Goal: Find specific page/section: Find specific page/section

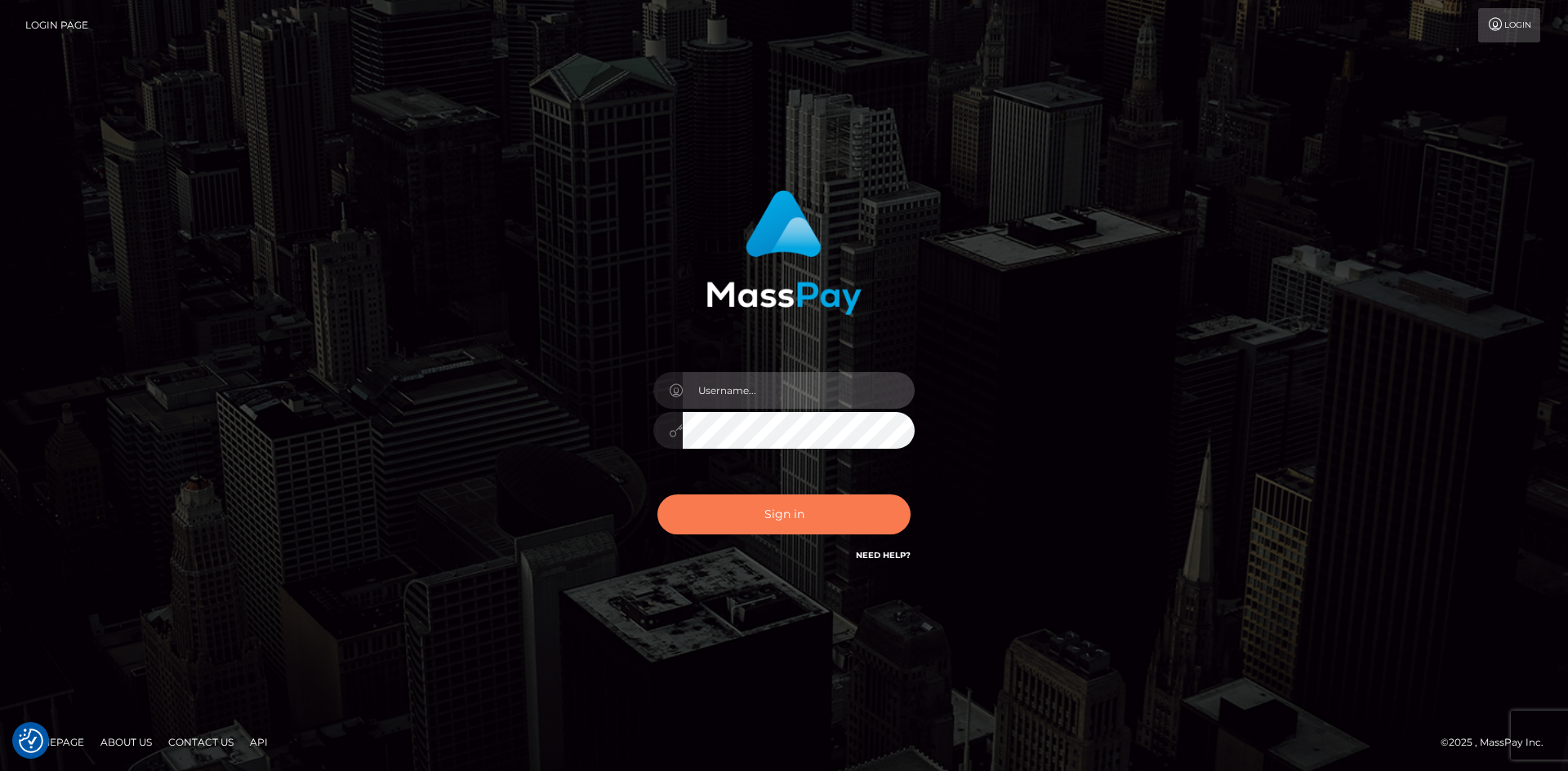
type input "tinan"
click at [816, 516] on button "Sign in" at bounding box center [784, 515] width 253 height 40
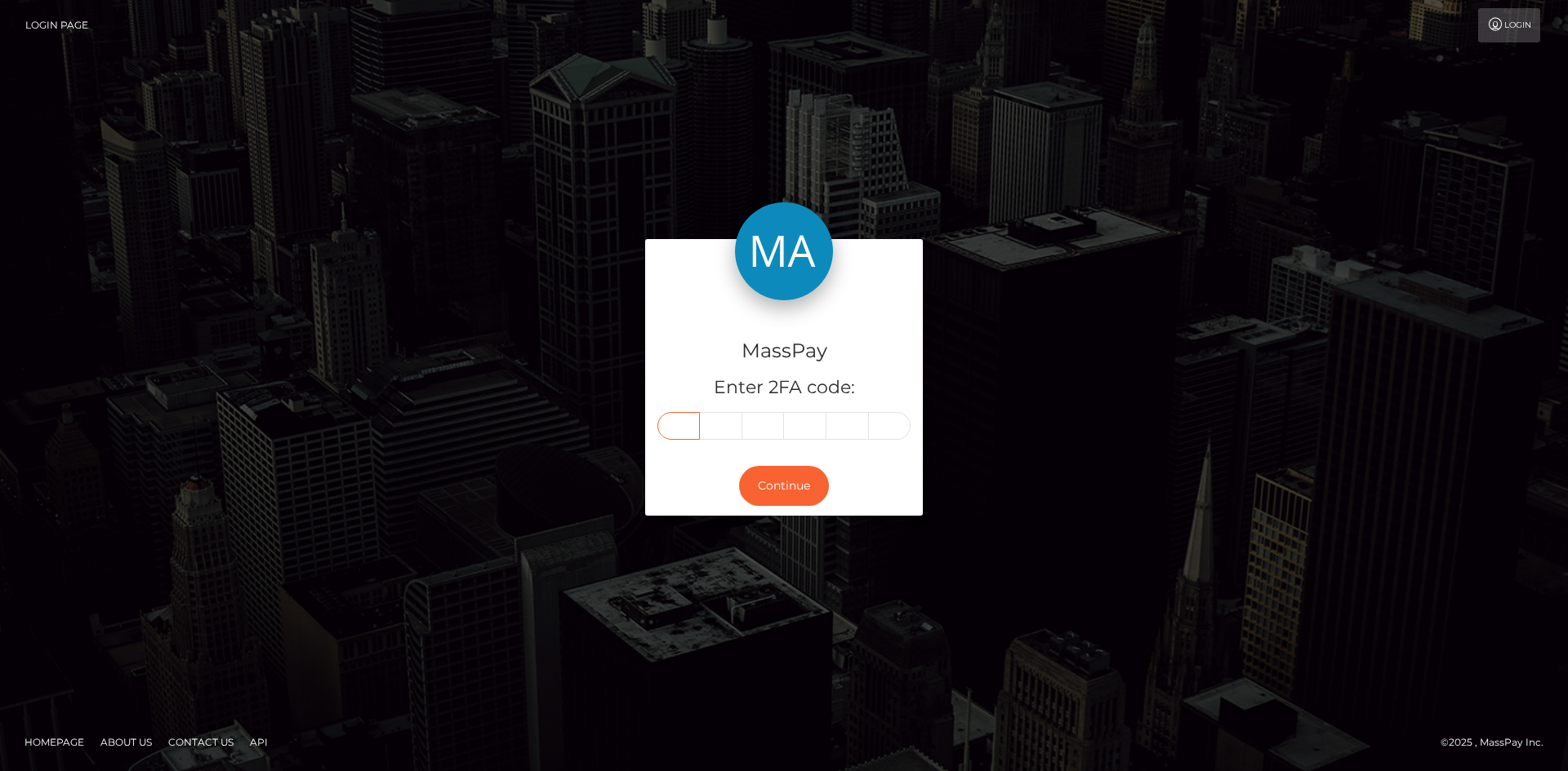
click at [695, 432] on input "text" at bounding box center [678, 426] width 42 height 28
type input "4"
type input "0"
type input "6"
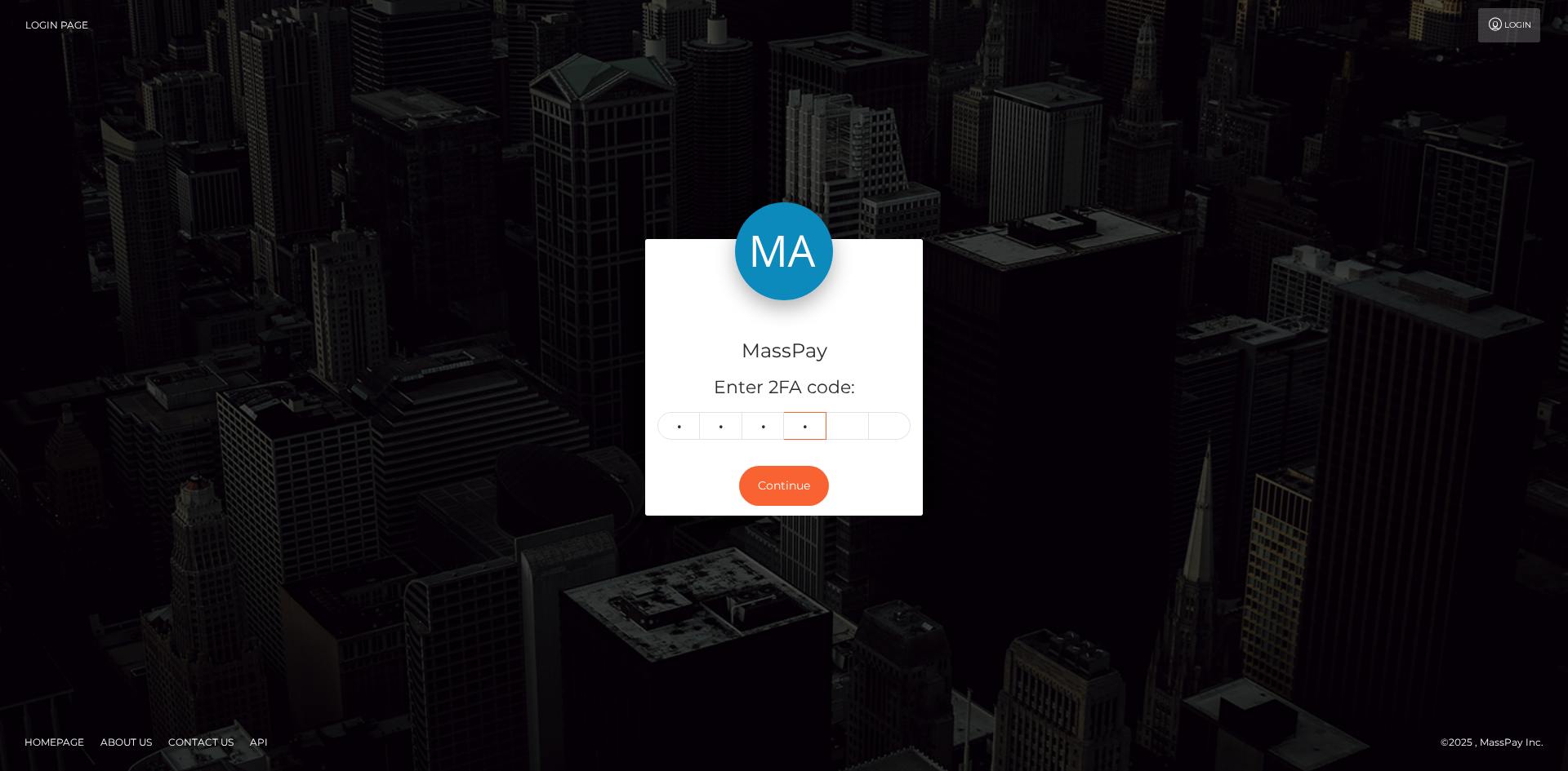
type input "4"
type input "1"
type input "2"
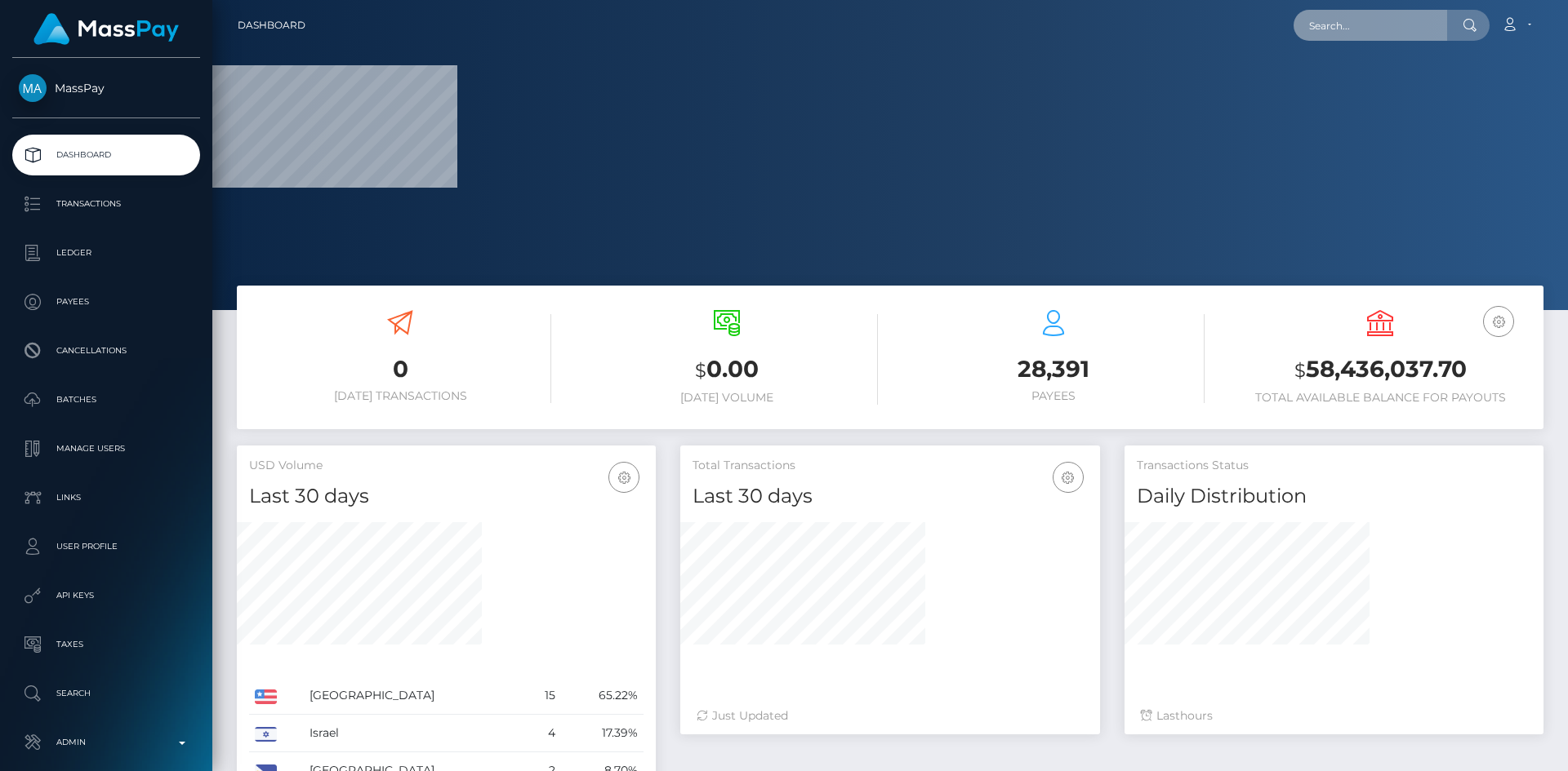
paste input "ifung@ffh.com"
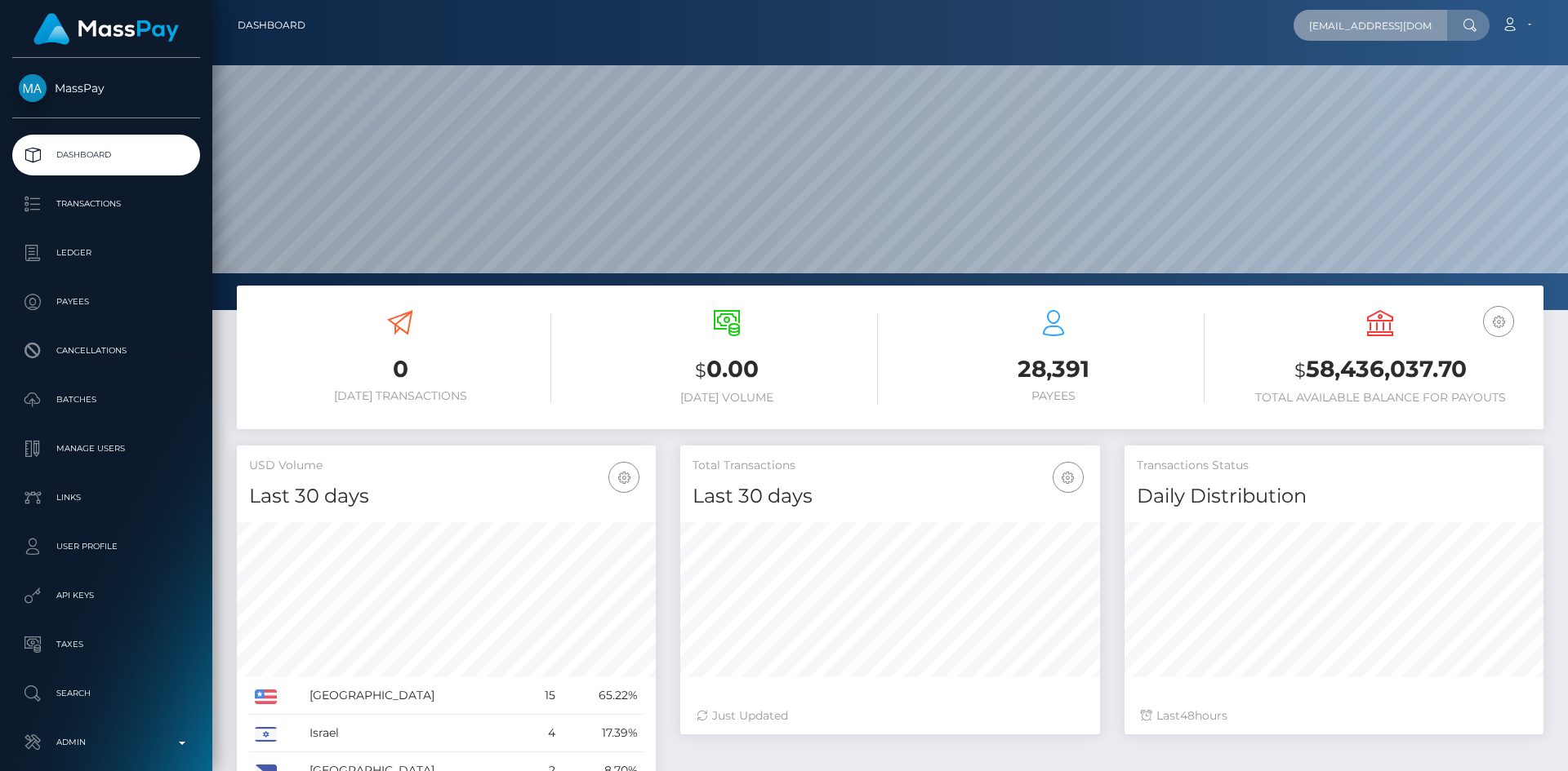
scroll to position [289, 420]
type input "i"
paste input "GLZe5wvnAjfPfp8TTjwcbN93"
type input "GLZe5wvnAjfPfp8TTjwcbN93"
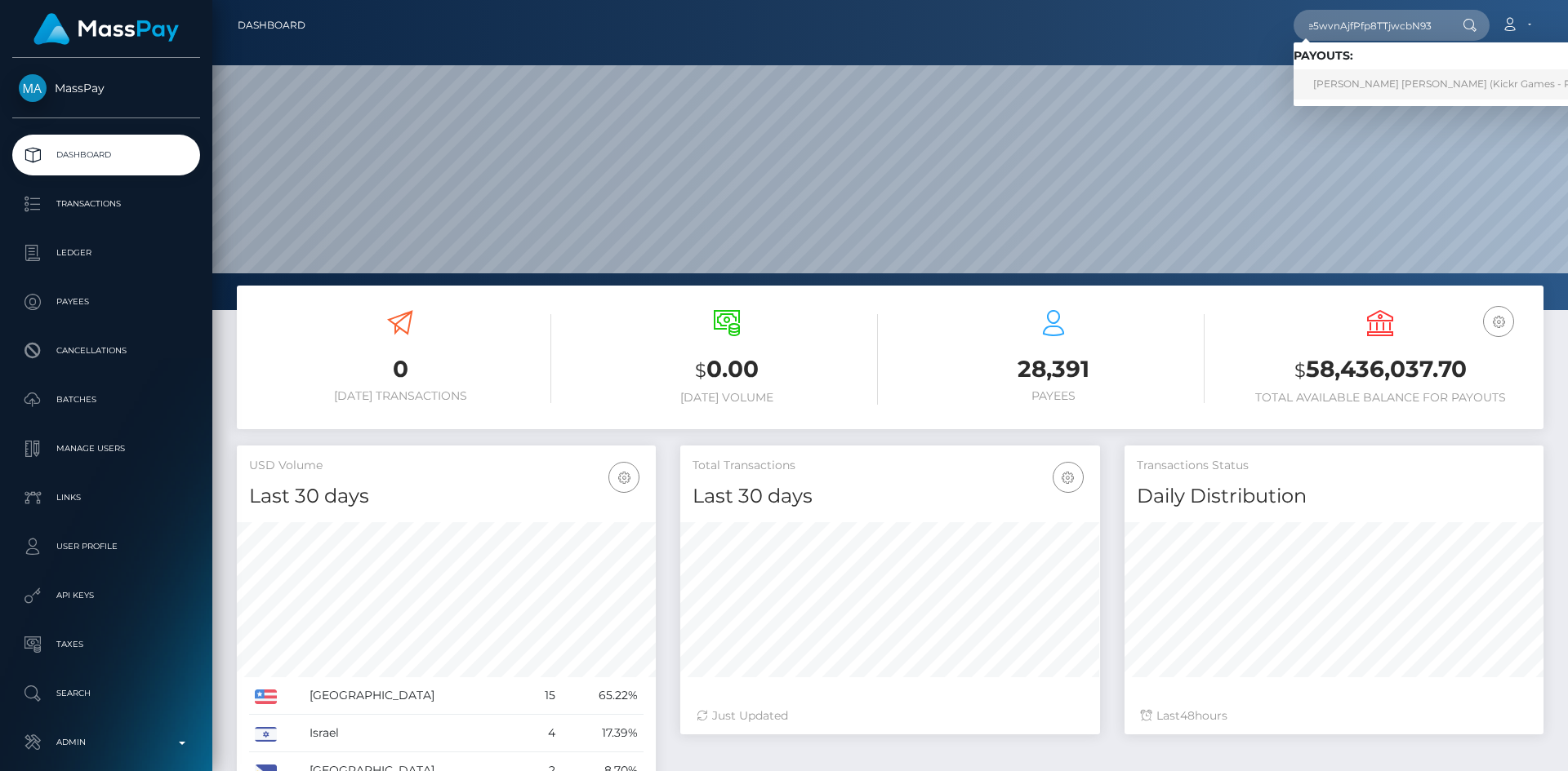
scroll to position [0, 0]
click at [1391, 92] on link "ANTHONY HARALD HARALD DIRKSEN (Kickr Games - Pixel Pioneers)" at bounding box center [1474, 84] width 362 height 31
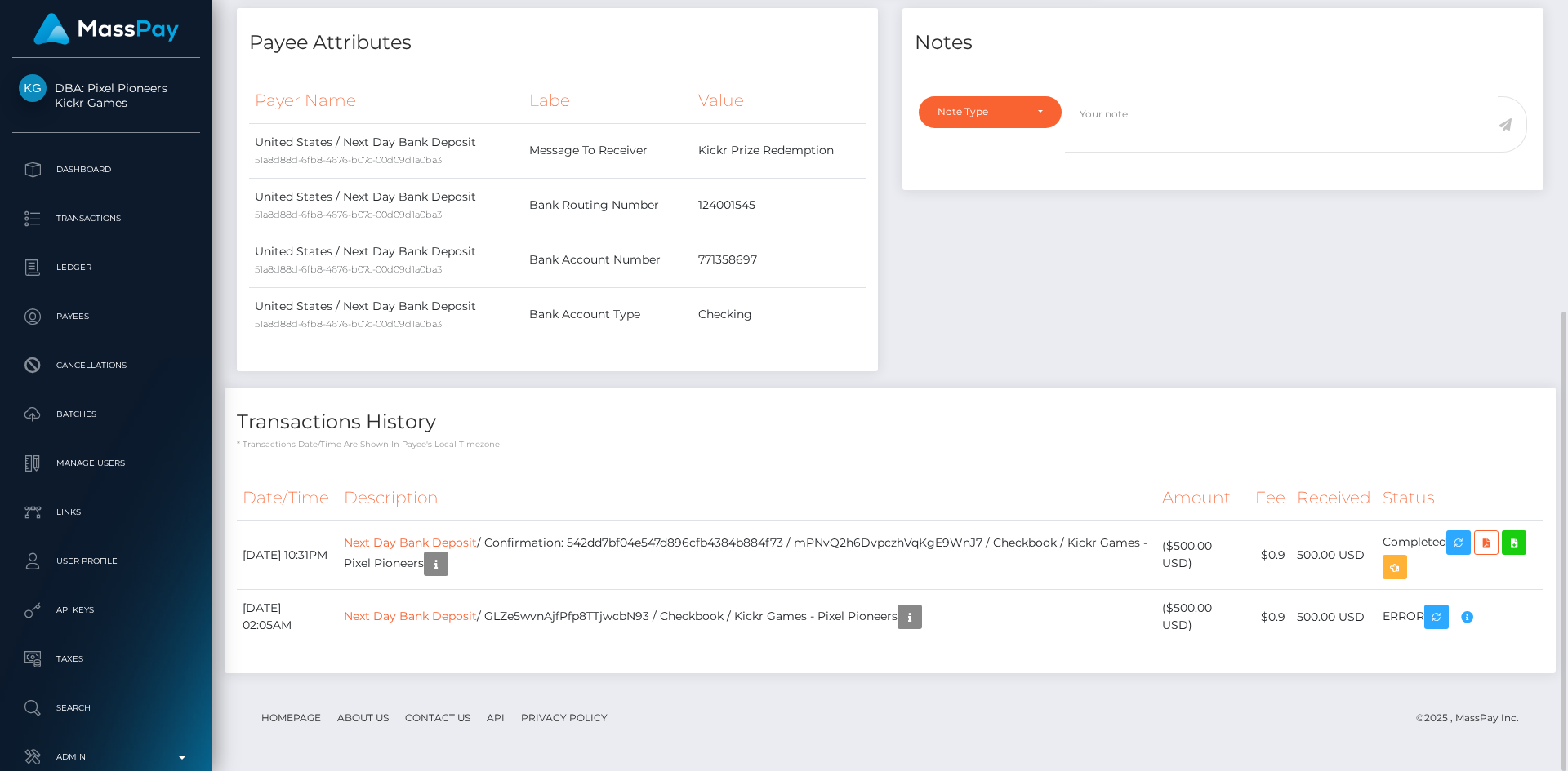
scroll to position [196, 420]
